Goal: Information Seeking & Learning: Learn about a topic

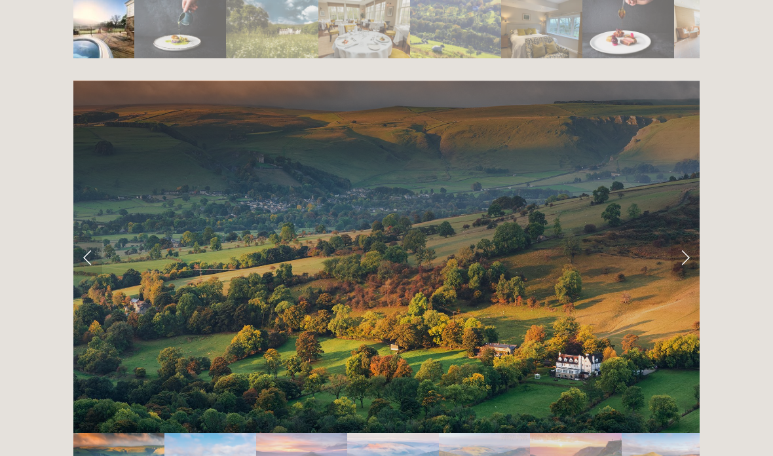
scroll to position [2547, 0]
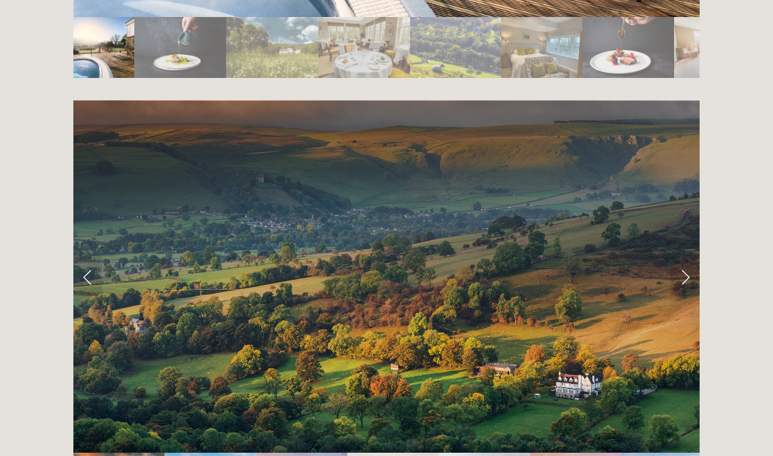
click at [680, 257] on link "Next Slide" at bounding box center [685, 276] width 29 height 39
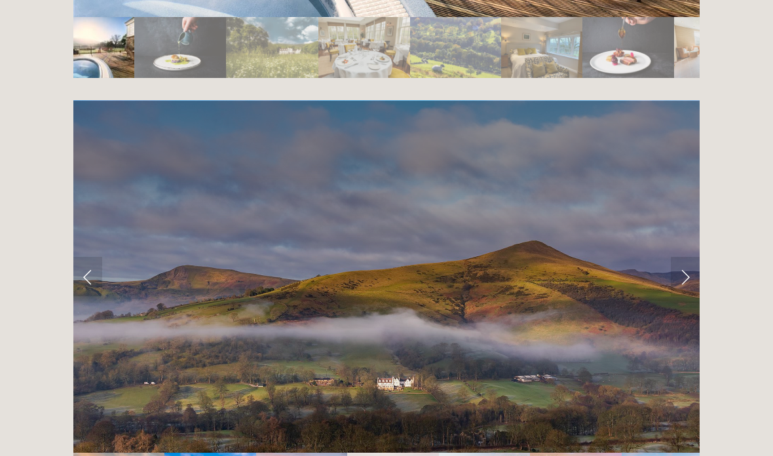
click at [684, 257] on link "Next Slide" at bounding box center [685, 276] width 29 height 39
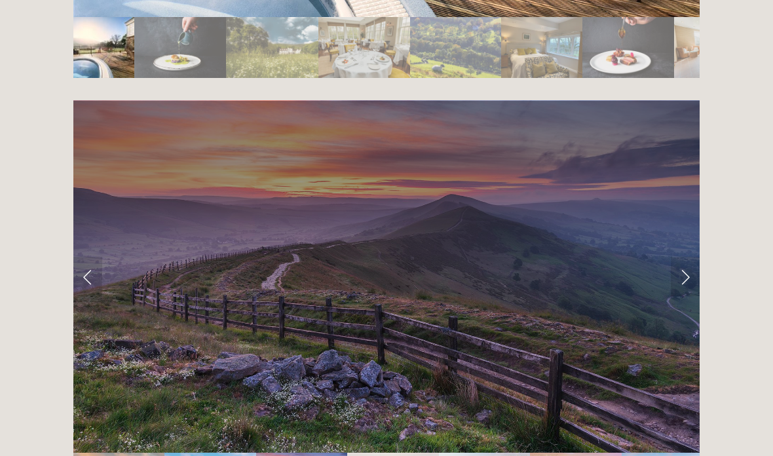
click at [684, 257] on link "Next Slide" at bounding box center [685, 276] width 29 height 39
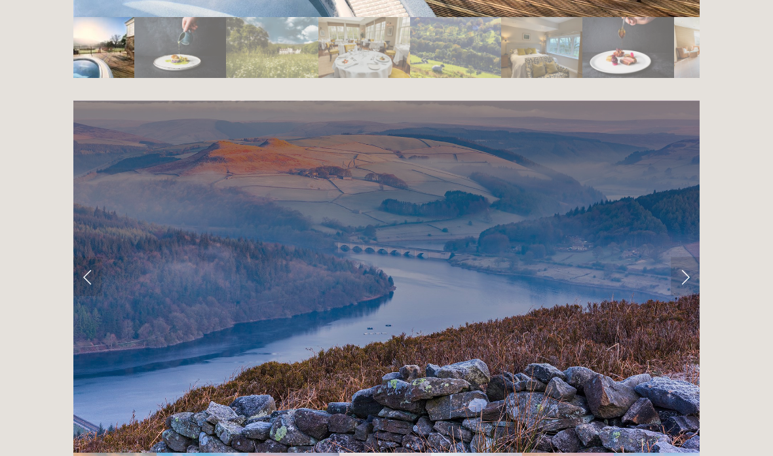
click at [684, 257] on link "Next Slide" at bounding box center [685, 276] width 29 height 39
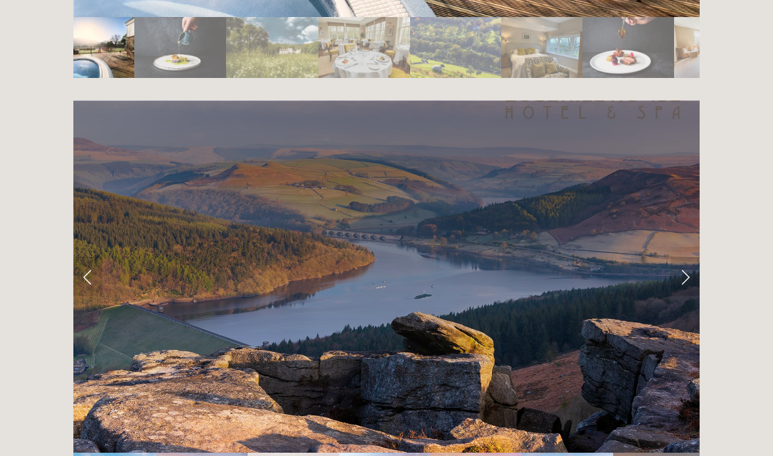
click at [684, 257] on link "Next Slide" at bounding box center [685, 276] width 29 height 39
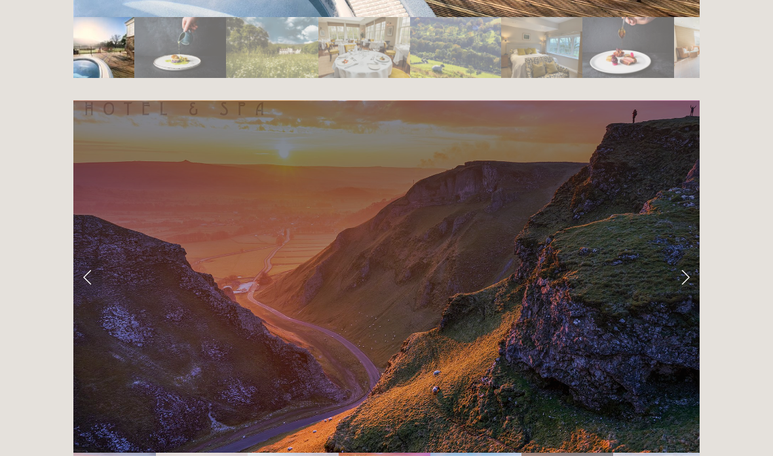
click at [685, 257] on link "Next Slide" at bounding box center [685, 276] width 29 height 39
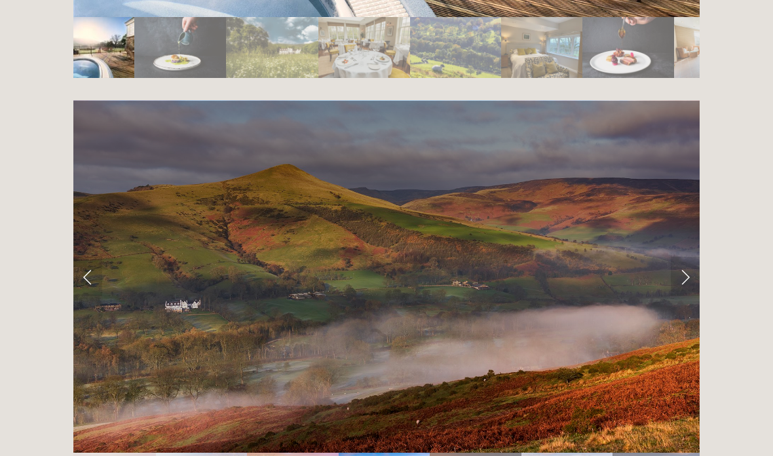
click at [682, 257] on link "Next Slide" at bounding box center [685, 276] width 29 height 39
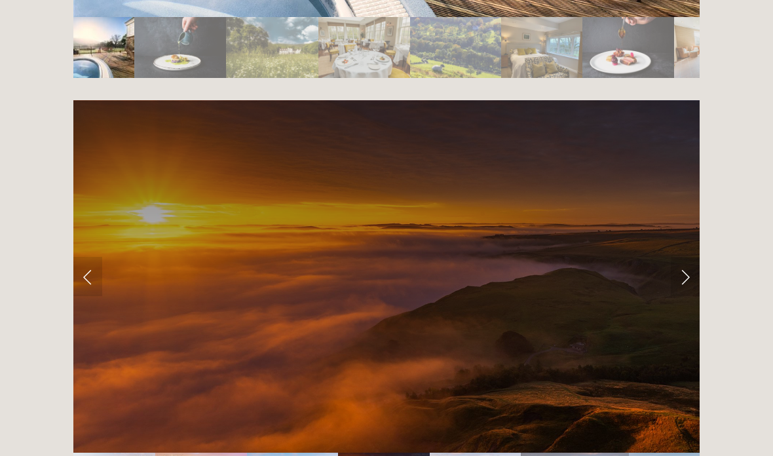
click at [683, 257] on link "Next Slide" at bounding box center [685, 276] width 29 height 39
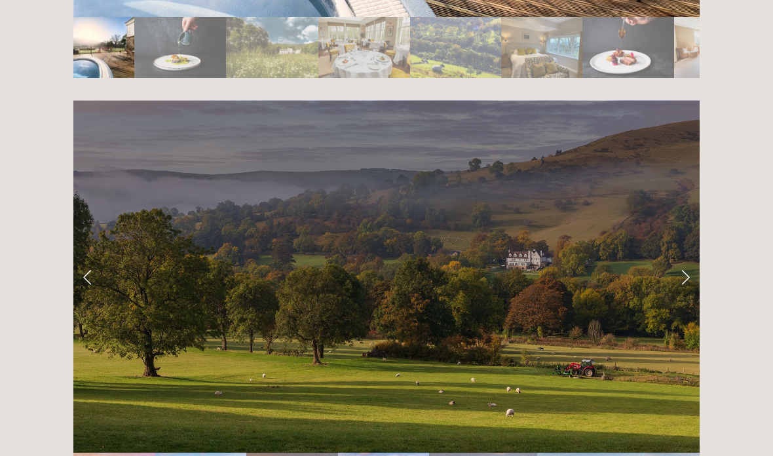
click at [684, 257] on link "Next Slide" at bounding box center [685, 276] width 29 height 39
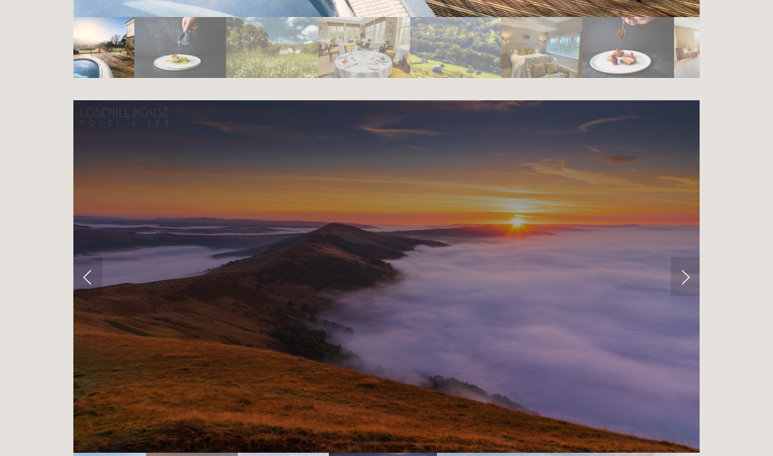
click at [684, 257] on link "Next Slide" at bounding box center [685, 276] width 29 height 39
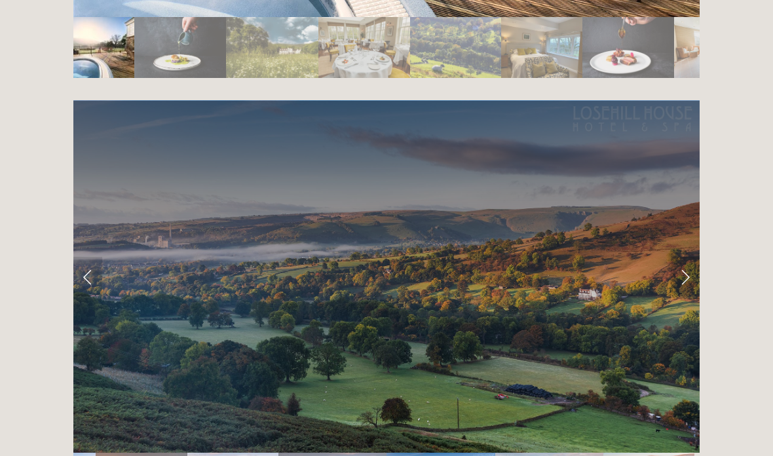
click at [683, 257] on link "Next Slide" at bounding box center [685, 276] width 29 height 39
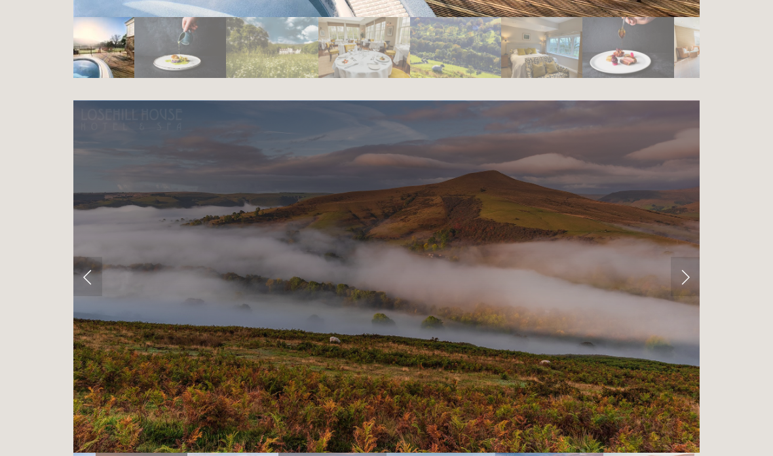
click at [684, 257] on link "Next Slide" at bounding box center [685, 276] width 29 height 39
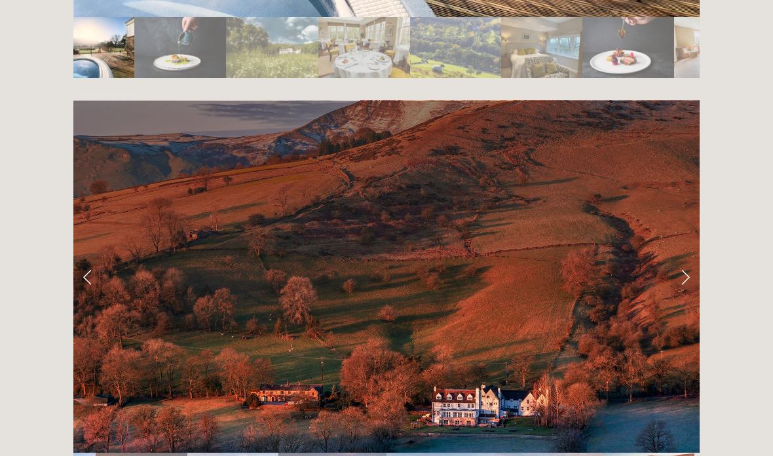
click at [683, 257] on link "Next Slide" at bounding box center [685, 276] width 29 height 39
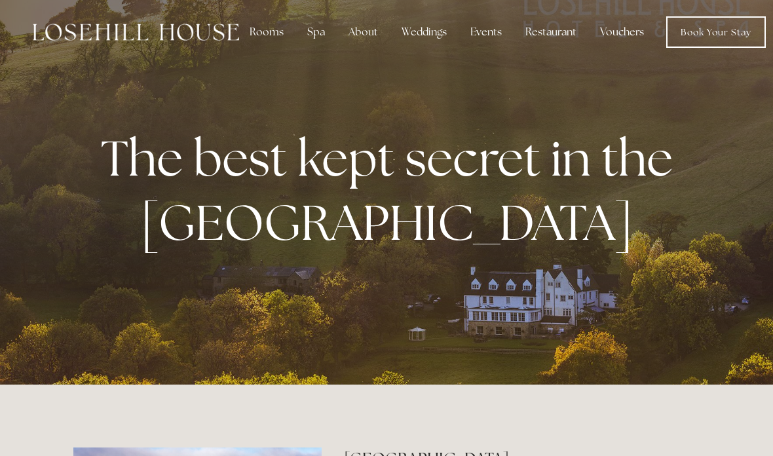
scroll to position [0, 0]
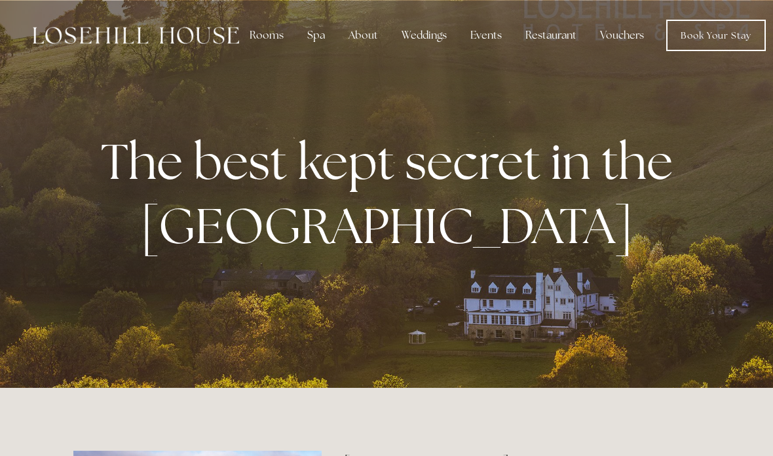
click at [262, 35] on div "Rooms" at bounding box center [266, 35] width 55 height 26
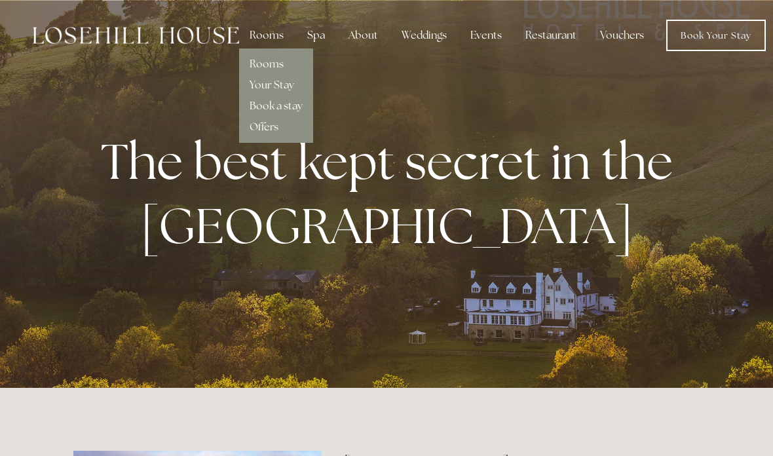
click at [267, 64] on link "Rooms" at bounding box center [267, 64] width 34 height 14
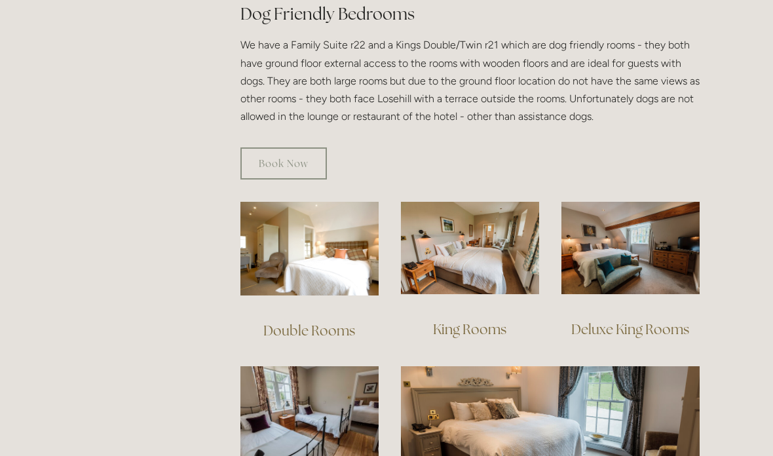
scroll to position [775, 0]
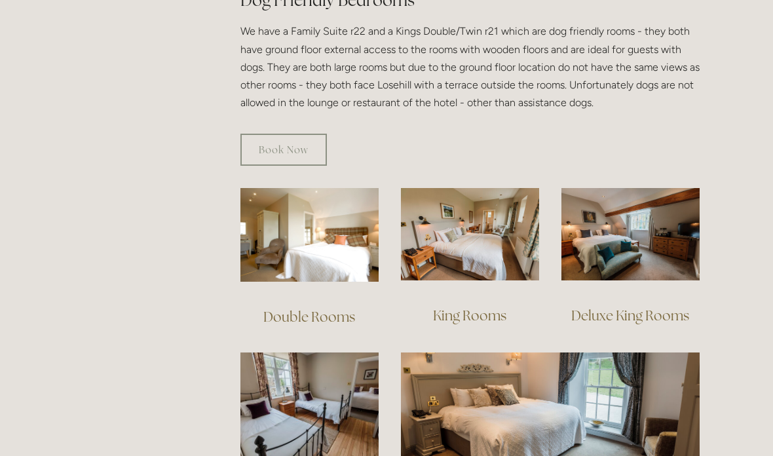
click at [332, 223] on img at bounding box center [309, 235] width 138 height 94
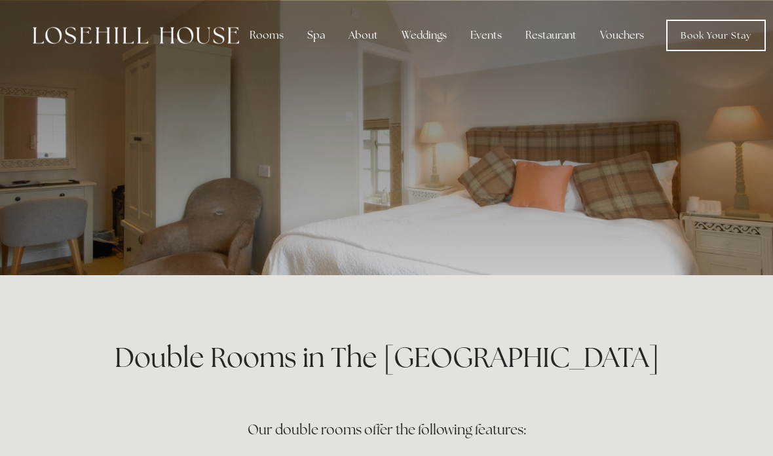
click at [706, 39] on link "Book Your Stay" at bounding box center [716, 35] width 100 height 31
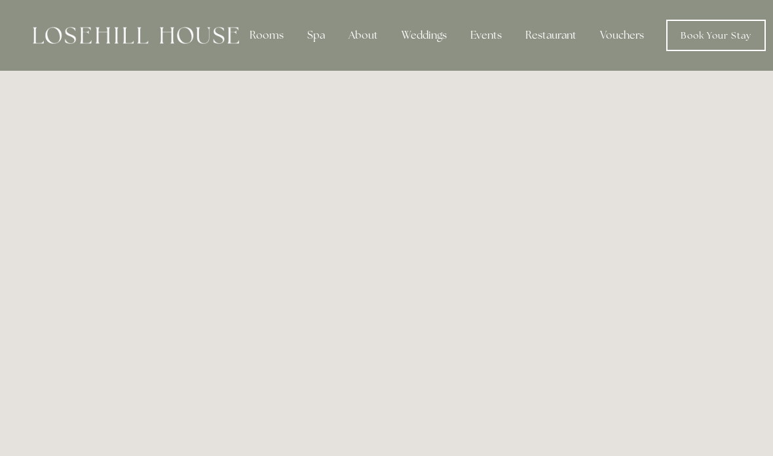
click at [315, 39] on div "Spa" at bounding box center [316, 35] width 39 height 26
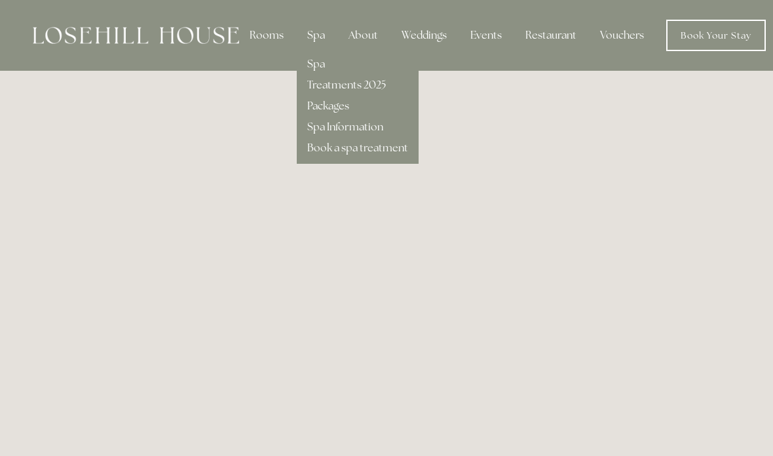
click at [355, 128] on link "Spa Information" at bounding box center [345, 127] width 76 height 14
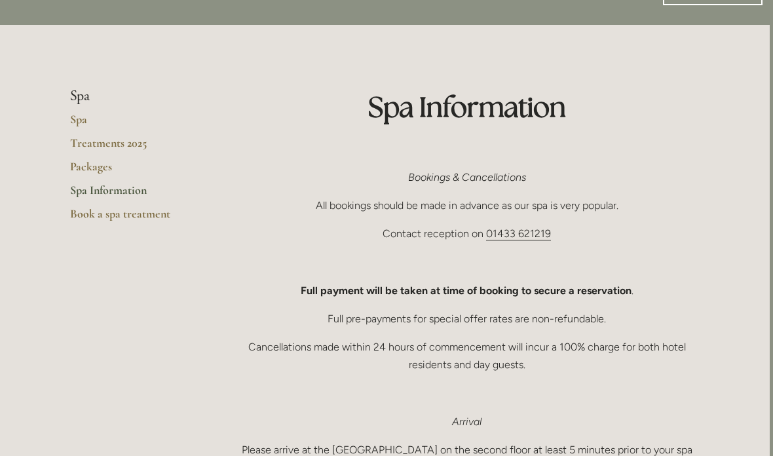
scroll to position [0, 3]
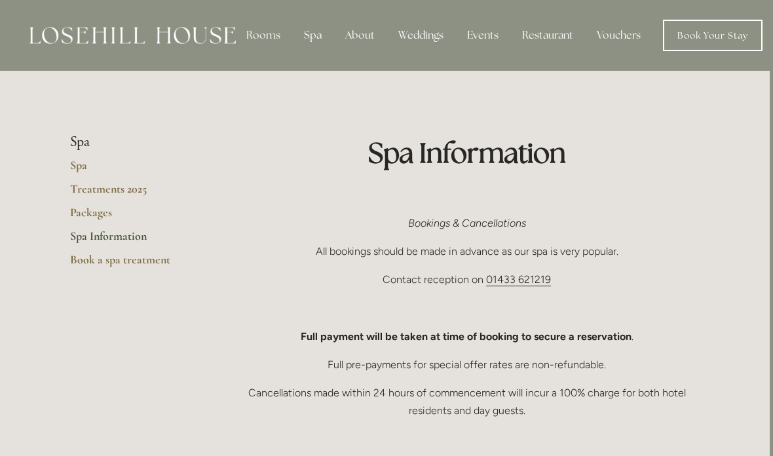
click at [102, 215] on link "Packages" at bounding box center [133, 217] width 125 height 24
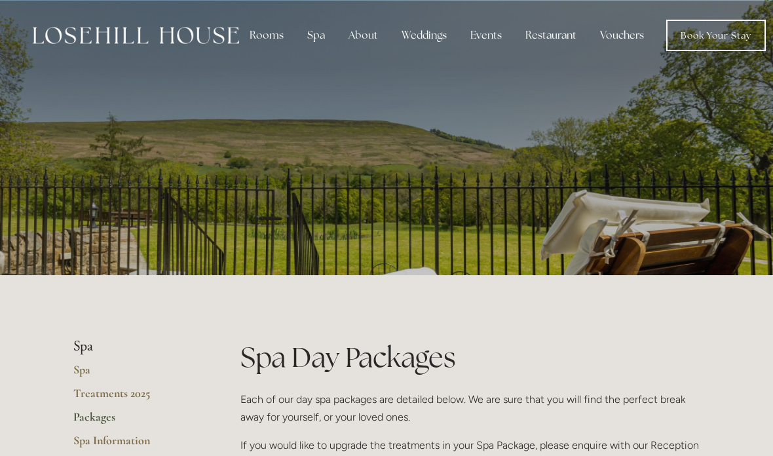
click at [542, 38] on div "Restaurant" at bounding box center [551, 35] width 72 height 26
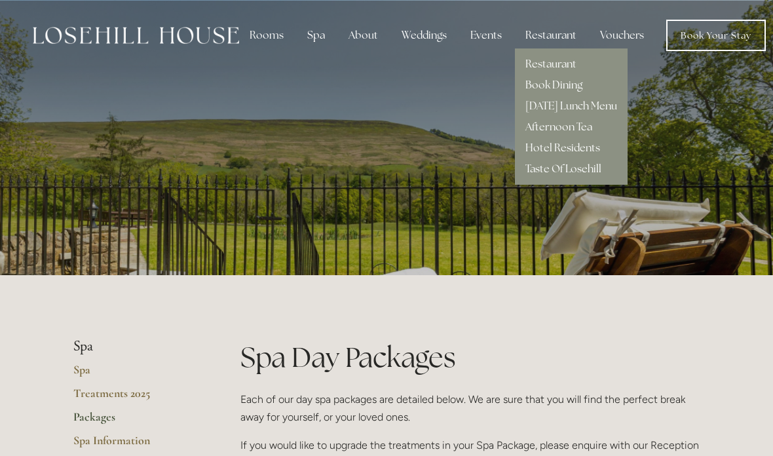
click at [570, 151] on link "Hotel Residents" at bounding box center [562, 148] width 75 height 14
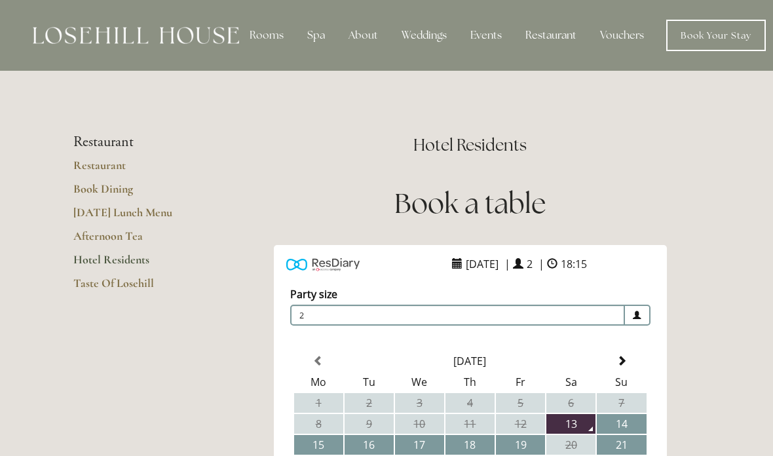
click at [141, 284] on link "Taste Of Losehill" at bounding box center [135, 288] width 125 height 24
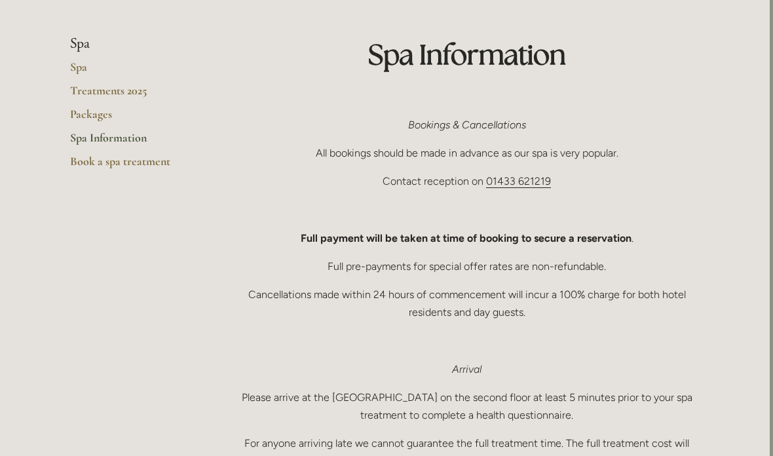
scroll to position [0, 3]
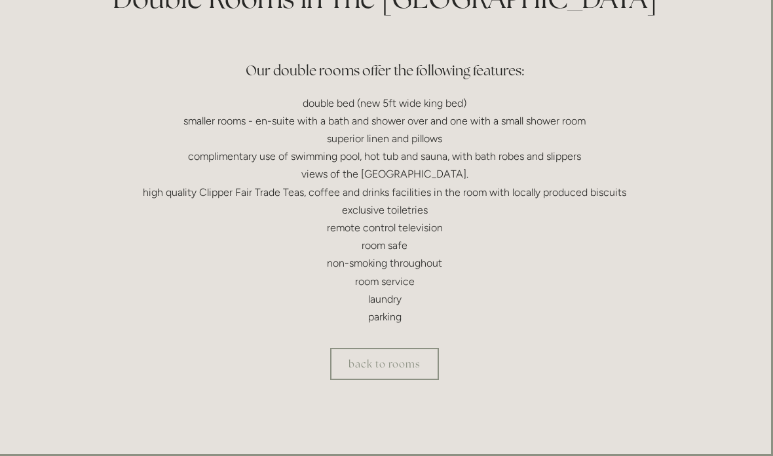
scroll to position [360, 2]
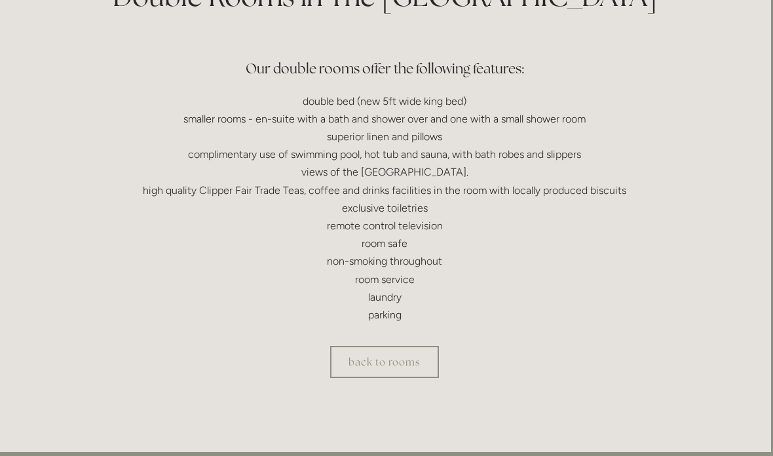
click at [409, 356] on link "back to rooms" at bounding box center [384, 362] width 109 height 32
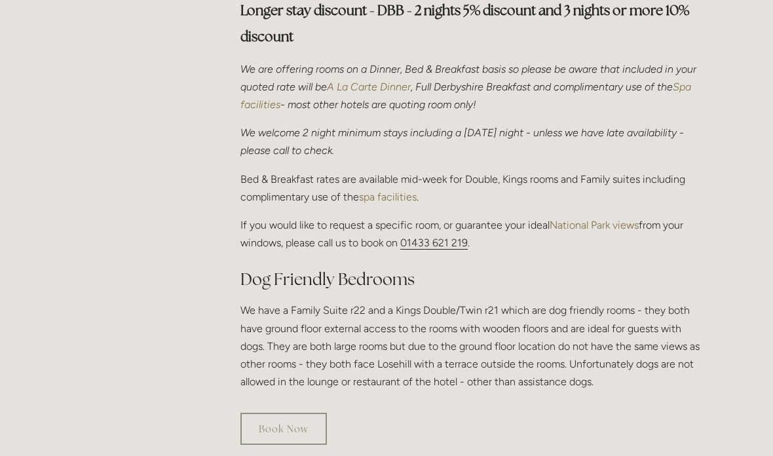
scroll to position [496, 0]
click at [586, 219] on link "National Park views" at bounding box center [594, 225] width 89 height 12
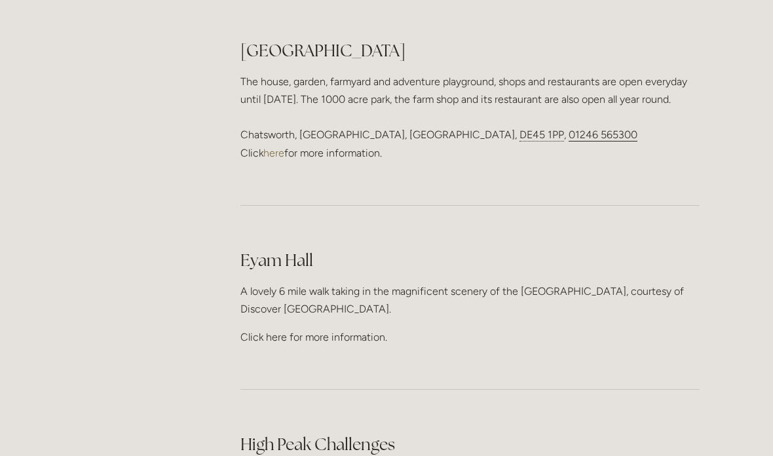
scroll to position [1898, 0]
click at [341, 328] on p "Click here for more information." at bounding box center [469, 337] width 459 height 18
click at [318, 328] on p "Click here for more information." at bounding box center [469, 337] width 459 height 18
click at [324, 328] on p "Click here for more information." at bounding box center [469, 337] width 459 height 18
click at [267, 328] on p "Click here for more information." at bounding box center [469, 337] width 459 height 18
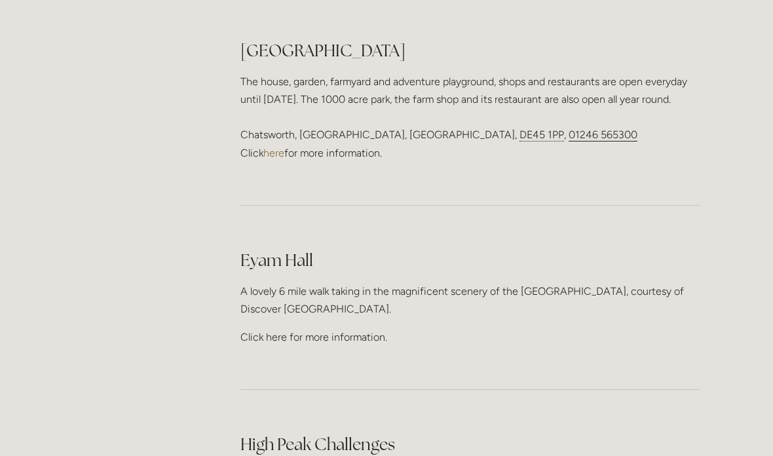
click at [269, 253] on div "[GEOGRAPHIC_DATA] A lovely 6 mile walk taking in the magnificent scenery of the…" at bounding box center [469, 298] width 481 height 120
click at [291, 253] on div "[GEOGRAPHIC_DATA] A lovely 6 mile walk taking in the magnificent scenery of the…" at bounding box center [469, 298] width 481 height 120
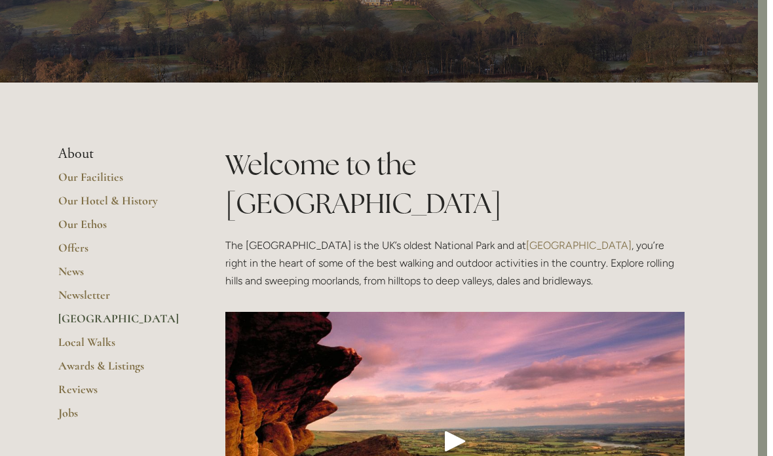
scroll to position [0, 9]
